Goal: Task Accomplishment & Management: Use online tool/utility

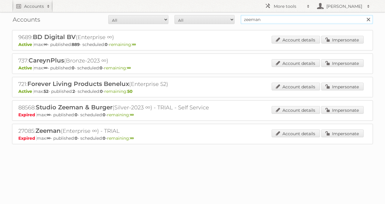
drag, startPoint x: 276, startPoint y: 19, endPoint x: 249, endPoint y: 17, distance: 27.7
click at [249, 17] on input "zeeman" at bounding box center [307, 19] width 132 height 9
type input "z"
type input "zelfbouwmarkt"
click at [364, 15] on input "Search" at bounding box center [368, 19] width 9 height 9
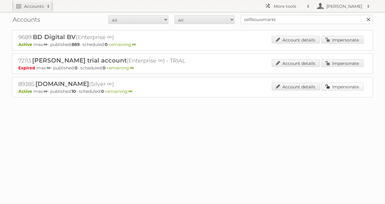
click at [328, 86] on link "Impersonate" at bounding box center [342, 87] width 42 height 8
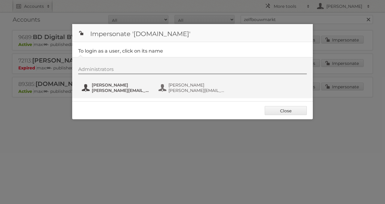
click at [114, 92] on span "alexander.huysmans@zelfbouwmarkt.be" at bounding box center [121, 90] width 58 height 5
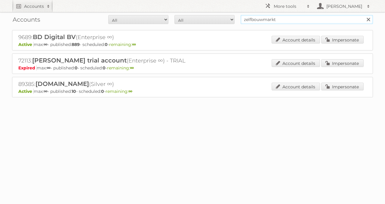
drag, startPoint x: 282, startPoint y: 19, endPoint x: 118, endPoint y: 92, distance: 178.8
click at [173, 17] on form "All Active Expired Pending All Paid Trials Self service zelfbouwmarkt Search" at bounding box center [192, 19] width 361 height 9
type input "sligro"
click at [364, 15] on input "Search" at bounding box center [368, 19] width 9 height 9
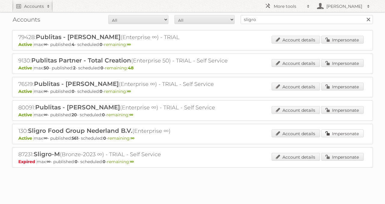
click at [355, 132] on link "Impersonate" at bounding box center [342, 134] width 42 height 8
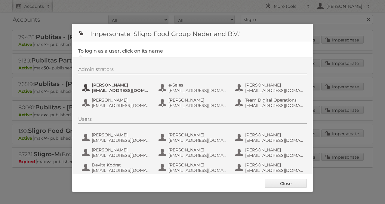
click at [97, 85] on span "[PERSON_NAME]" at bounding box center [121, 84] width 58 height 5
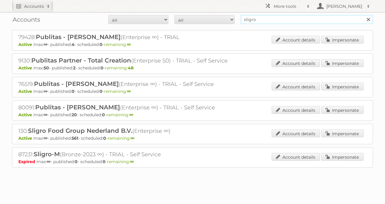
drag, startPoint x: 296, startPoint y: 17, endPoint x: 198, endPoint y: 23, distance: 97.3
click at [206, 25] on div "Accounts All Active Expired Pending All Paid Trials Self service sligro Search" at bounding box center [192, 19] width 361 height 15
type input "delhaize"
click at [364, 15] on input "Search" at bounding box center [368, 19] width 9 height 9
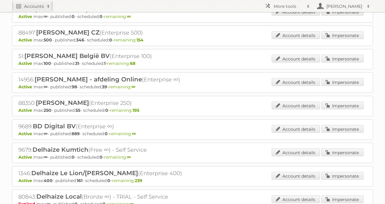
scroll to position [52, 0]
click at [331, 172] on link "Impersonate" at bounding box center [342, 176] width 42 height 8
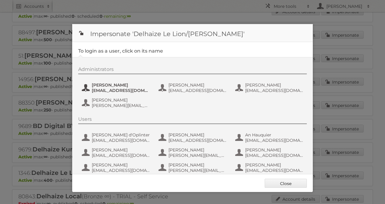
click at [119, 88] on span "cvicenteruiz@delhaize.be" at bounding box center [121, 90] width 58 height 5
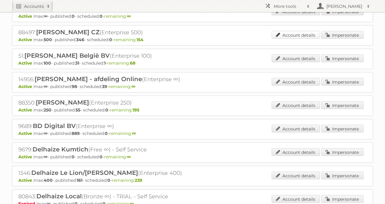
scroll to position [0, 0]
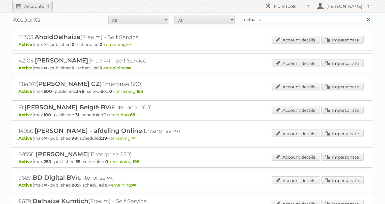
click at [281, 17] on input "delhaize" at bounding box center [307, 19] width 132 height 9
type input "prik & tik"
click at [364, 15] on input "Search" at bounding box center [368, 19] width 9 height 9
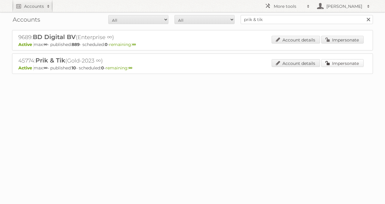
click at [332, 63] on link "Impersonate" at bounding box center [342, 63] width 42 height 8
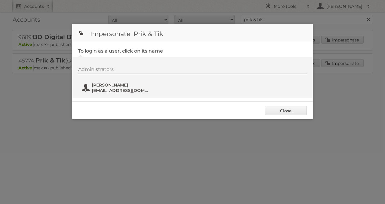
click at [101, 86] on span "Danielle Claessens" at bounding box center [121, 84] width 58 height 5
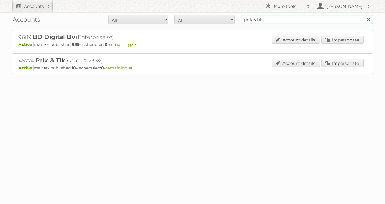
drag, startPoint x: 287, startPoint y: 22, endPoint x: 207, endPoint y: 11, distance: 80.7
click at [210, 13] on div "Accounts All Active Expired Pending All Paid Trials Self service prik & tik Sea…" at bounding box center [192, 19] width 361 height 15
type input "mr. bricolage"
click at [364, 15] on input "Search" at bounding box center [368, 19] width 9 height 9
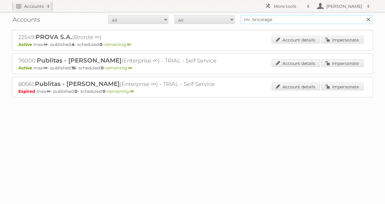
drag, startPoint x: 290, startPoint y: 18, endPoint x: 167, endPoint y: 29, distance: 123.2
click at [169, 29] on div "Accounts All Active Expired Pending All Paid Trials Self service mr. bricolage …" at bounding box center [192, 64] width 385 height 128
click at [330, 40] on link "Impersonate" at bounding box center [342, 40] width 42 height 8
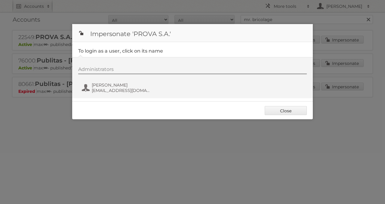
click at [96, 99] on fieldset "To login as a user, click on its name Administrators [PERSON_NAME] [EMAIL_ADDRE…" at bounding box center [192, 71] width 241 height 59
click at [114, 88] on span "[EMAIL_ADDRESS][DOMAIN_NAME]" at bounding box center [121, 90] width 58 height 5
